Goal: Purchase product/service

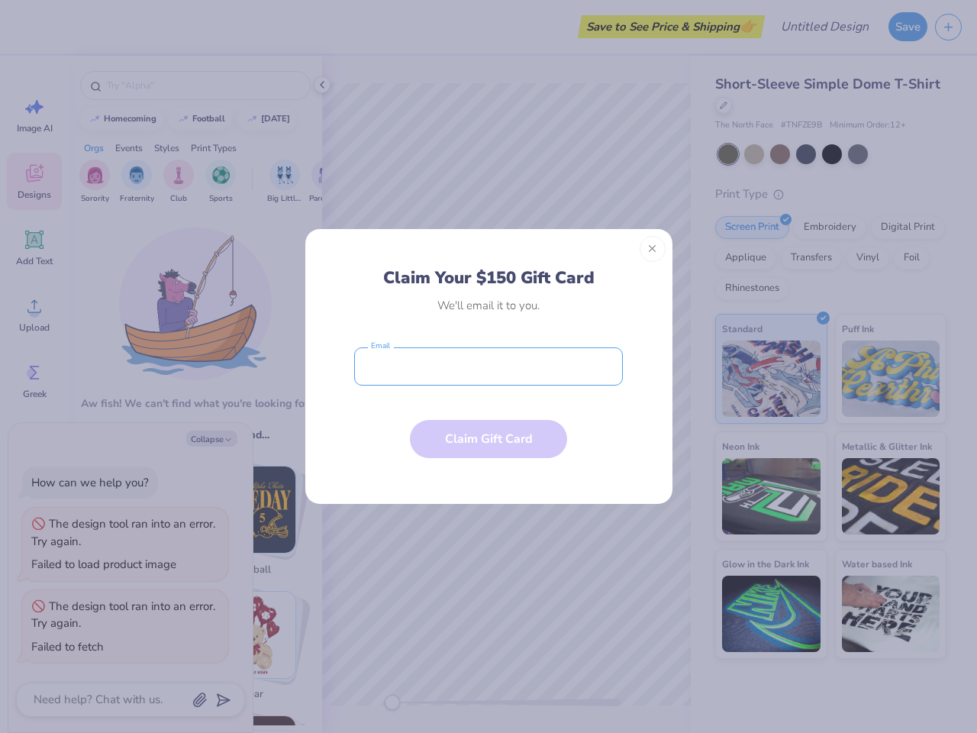
type textarea "x"
click at [489, 366] on input "email" at bounding box center [488, 366] width 269 height 38
click at [653, 249] on button "Close" at bounding box center [653, 249] width 26 height 26
